Goal: Task Accomplishment & Management: Complete application form

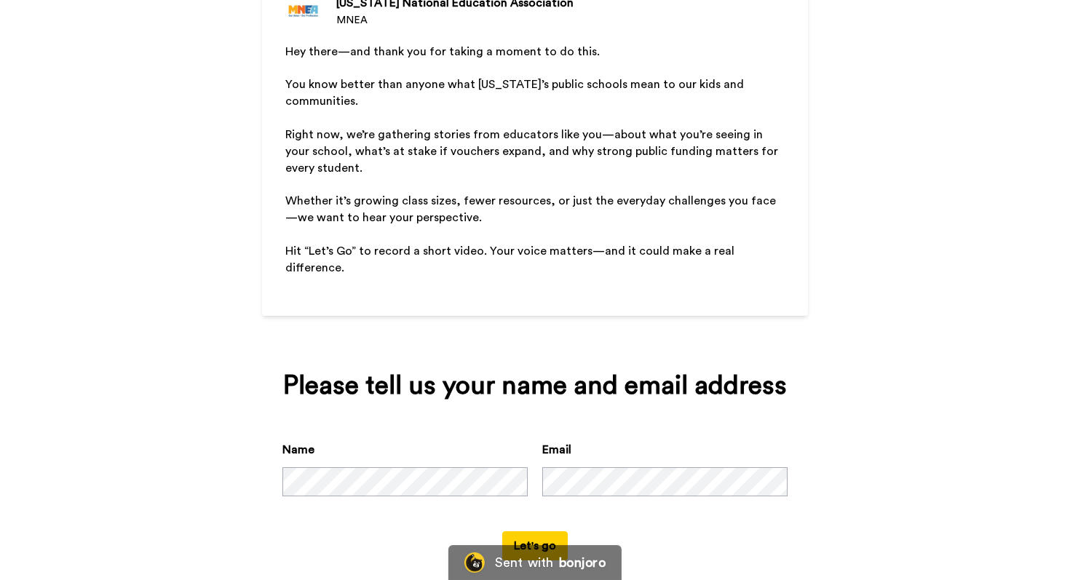
scroll to position [170, 0]
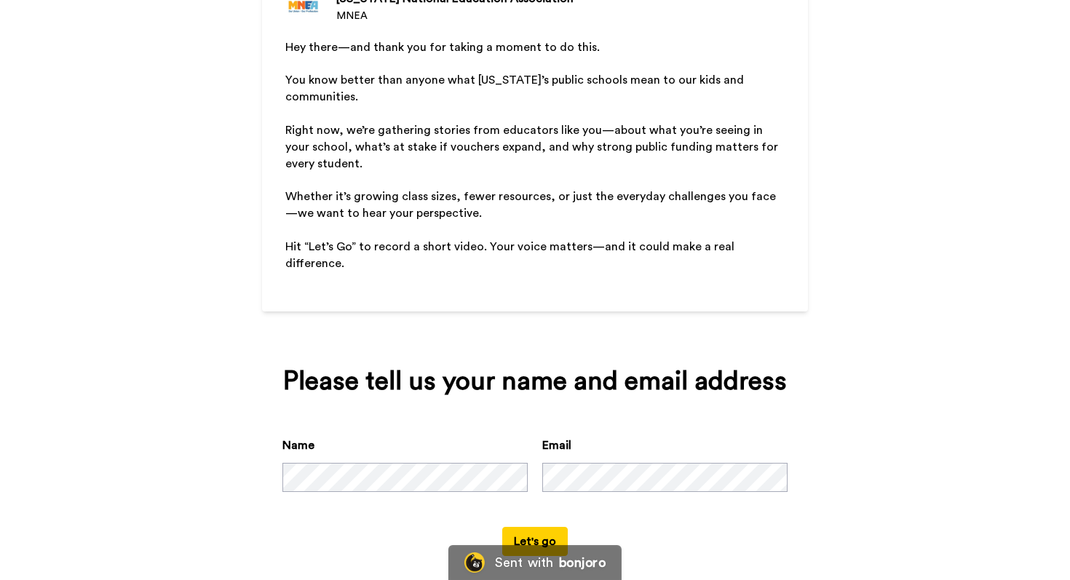
click at [554, 527] on button "Let's go" at bounding box center [535, 541] width 66 height 29
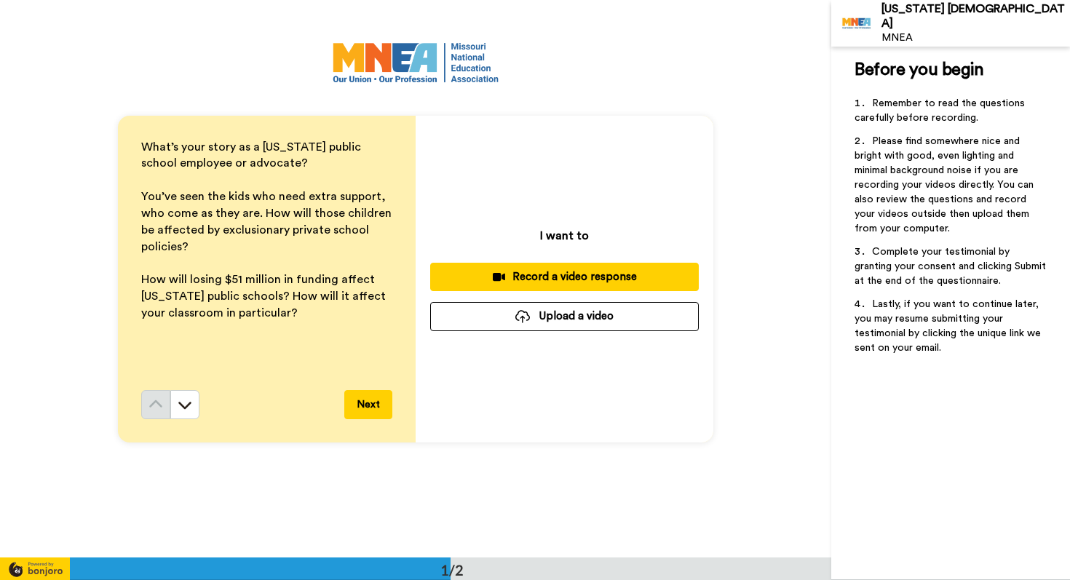
click at [547, 277] on div "Record a video response" at bounding box center [564, 276] width 245 height 15
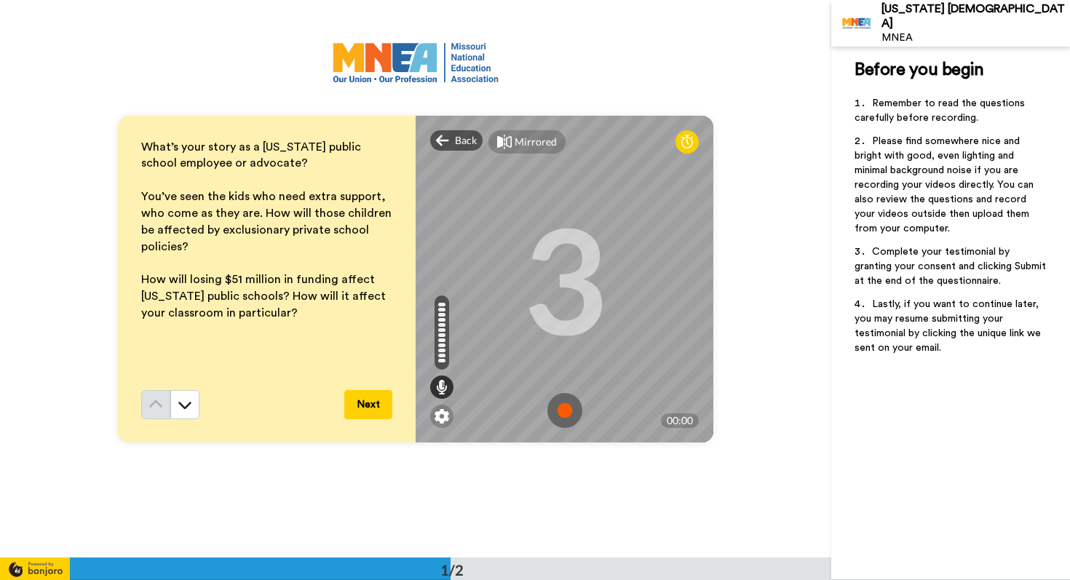
click at [574, 411] on img at bounding box center [564, 410] width 35 height 35
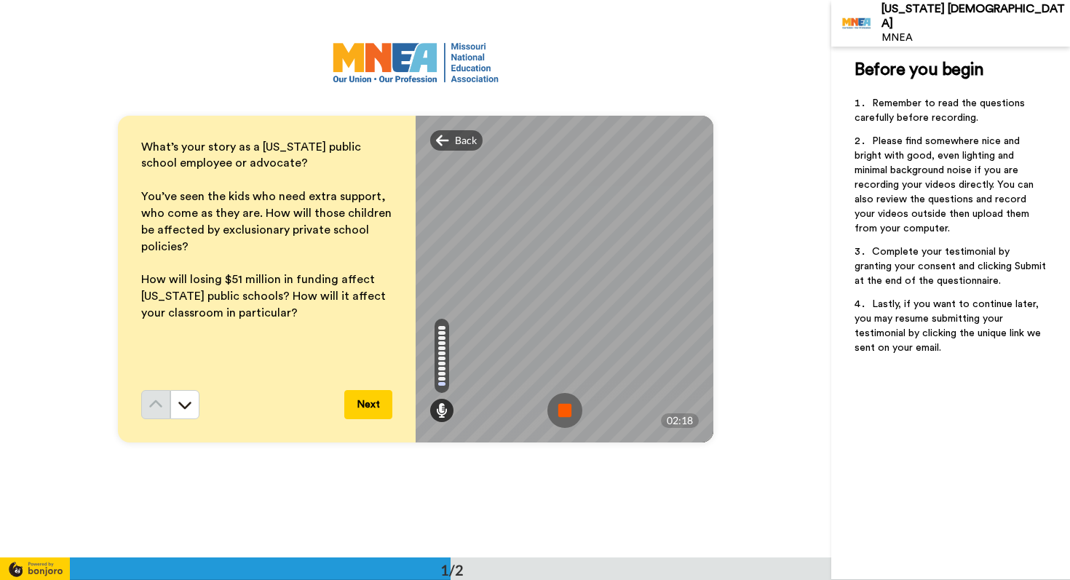
click at [566, 410] on img at bounding box center [564, 410] width 35 height 35
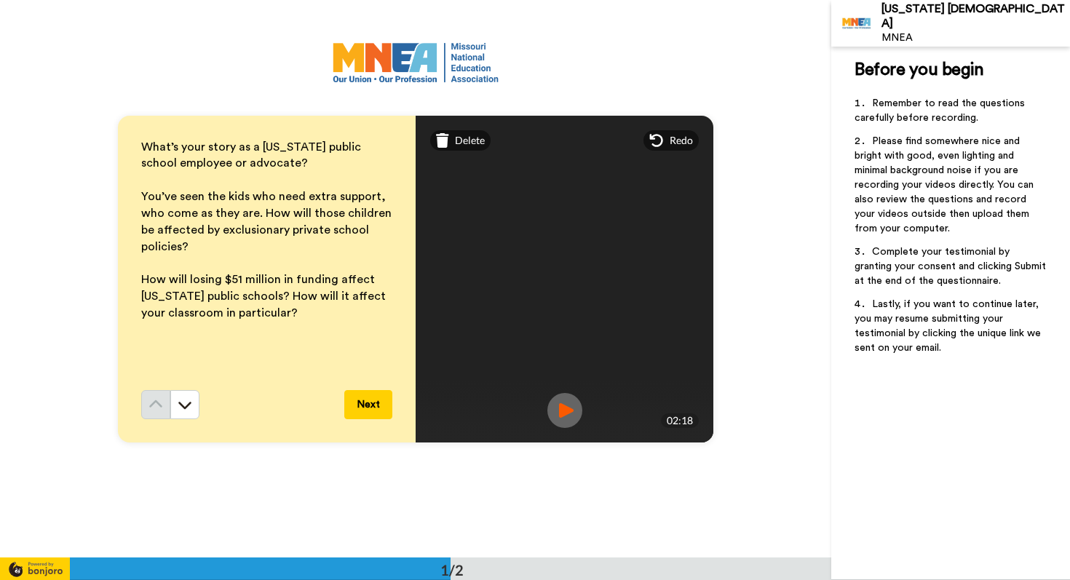
click at [365, 403] on button "Next" at bounding box center [368, 404] width 48 height 29
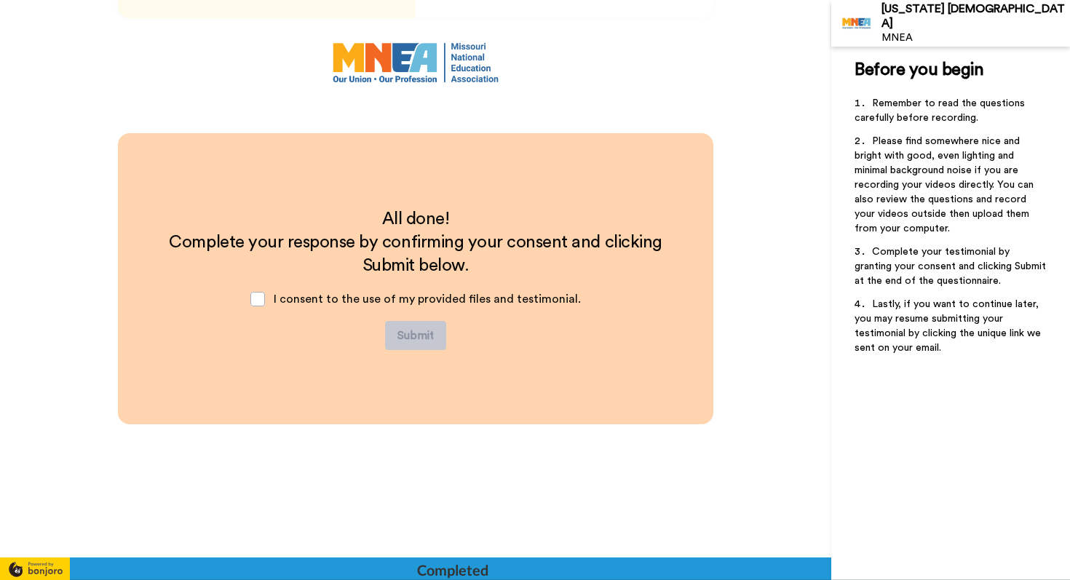
scroll to position [425, 0]
click at [261, 296] on span at bounding box center [257, 298] width 15 height 15
click at [405, 336] on button "Submit" at bounding box center [415, 334] width 61 height 29
